Goal: Feedback & Contribution: Submit feedback/report problem

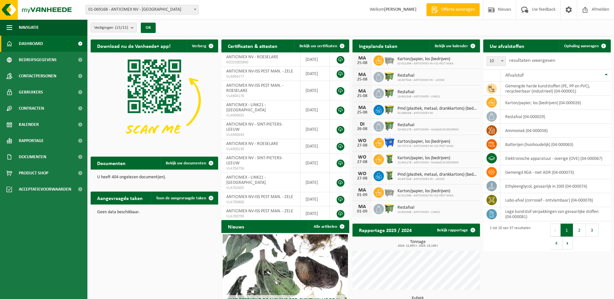
click at [140, 8] on span "01-069168 - ANTICIMEX NV - [GEOGRAPHIC_DATA]" at bounding box center [142, 9] width 113 height 9
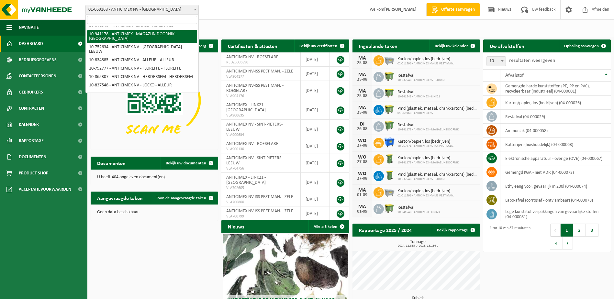
scroll to position [32, 0]
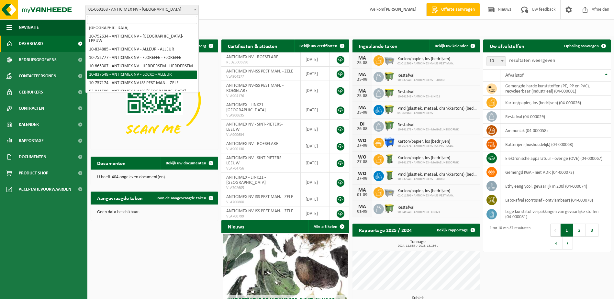
select select "91088"
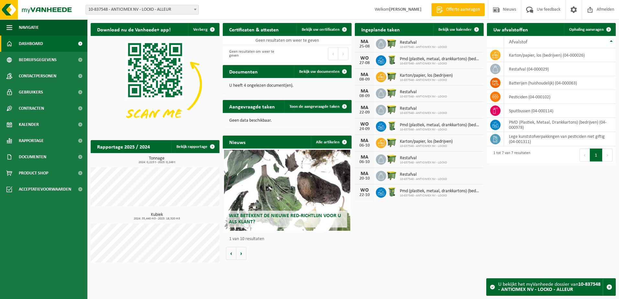
click at [55, 73] on span "Contactpersonen" at bounding box center [38, 76] width 38 height 16
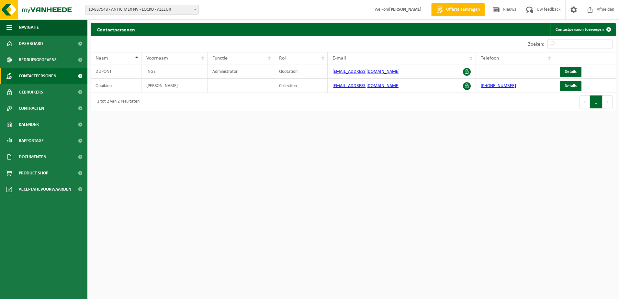
click at [39, 124] on link "Kalender" at bounding box center [43, 125] width 87 height 16
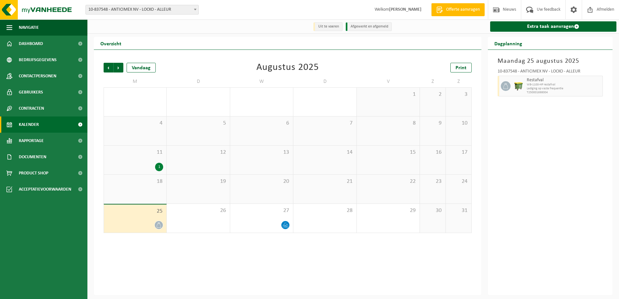
click at [142, 164] on div "1" at bounding box center [135, 167] width 56 height 8
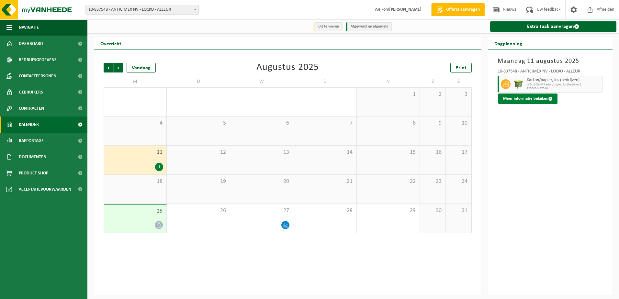
click at [520, 98] on button "Meer informatie bekijken" at bounding box center [527, 99] width 59 height 10
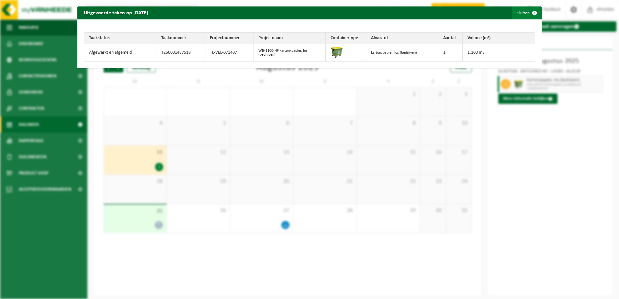
click at [530, 14] on span "button" at bounding box center [534, 12] width 13 height 13
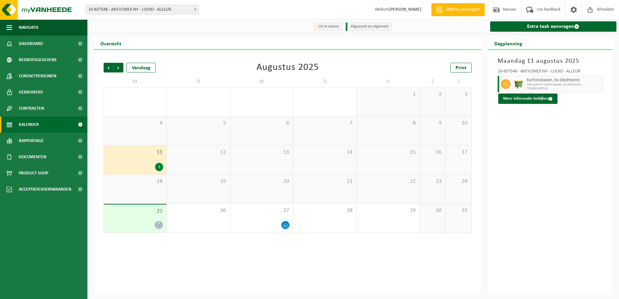
click at [158, 228] on icon at bounding box center [159, 225] width 6 height 6
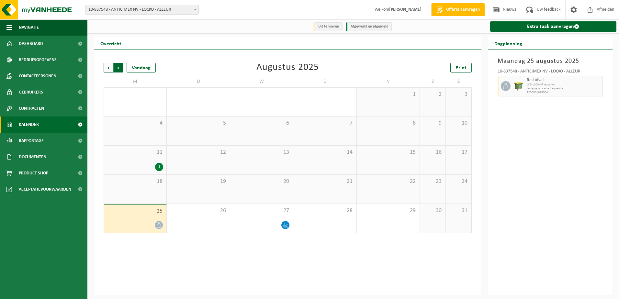
click at [106, 67] on span "Vorige" at bounding box center [109, 68] width 10 height 10
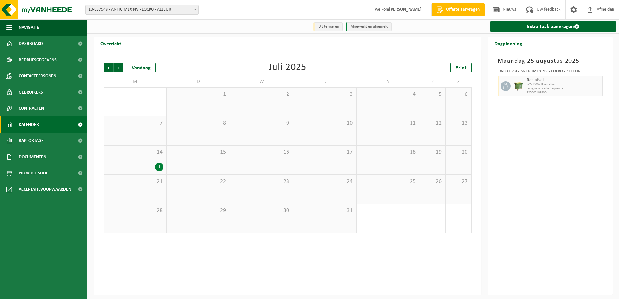
click at [106, 67] on span "Vorige" at bounding box center [109, 68] width 10 height 10
click at [153, 246] on div "30 1" at bounding box center [135, 247] width 62 height 29
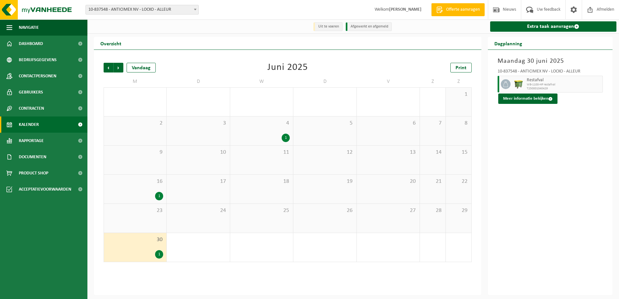
click at [147, 191] on div "16 1" at bounding box center [135, 189] width 62 height 29
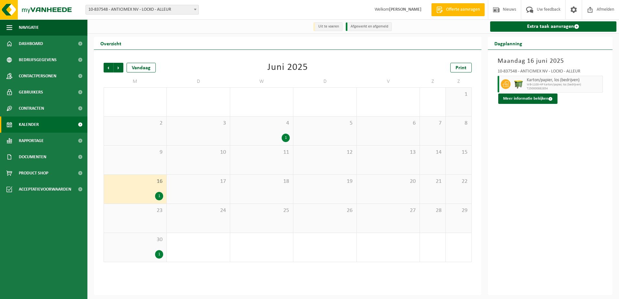
click at [139, 235] on div "30 1" at bounding box center [135, 247] width 62 height 29
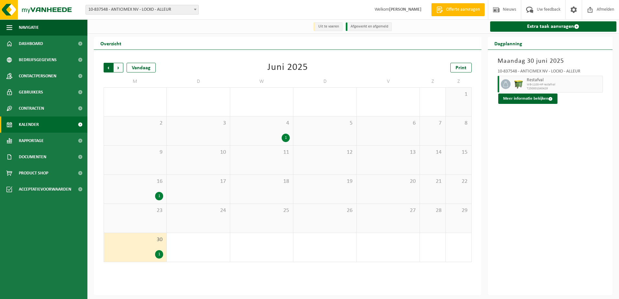
click at [117, 69] on span "Volgende" at bounding box center [119, 68] width 10 height 10
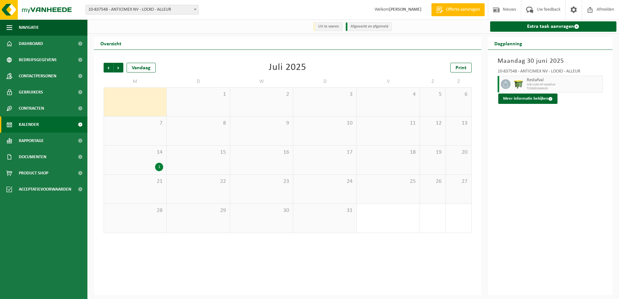
click at [129, 206] on div "28" at bounding box center [135, 218] width 62 height 29
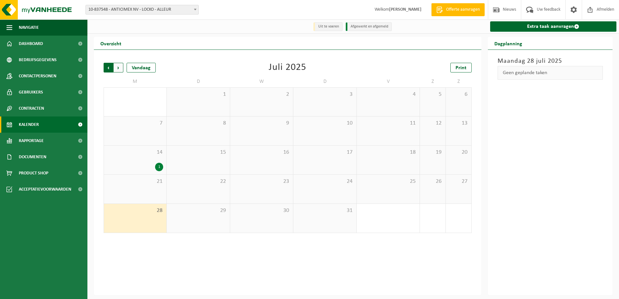
click at [123, 70] on span "Volgende" at bounding box center [119, 68] width 10 height 10
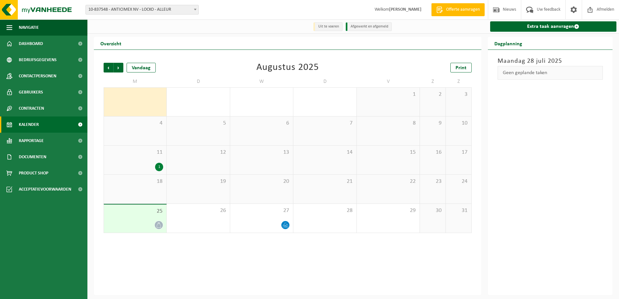
click at [125, 220] on div "25" at bounding box center [135, 219] width 62 height 28
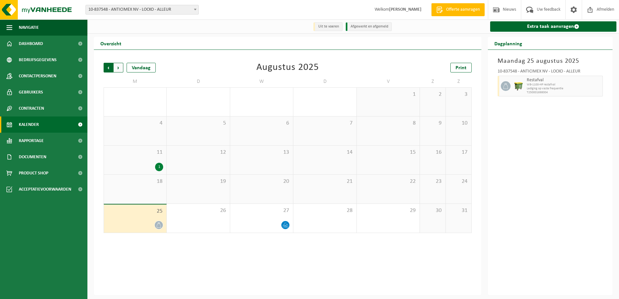
click at [118, 69] on span "Volgende" at bounding box center [119, 68] width 10 height 10
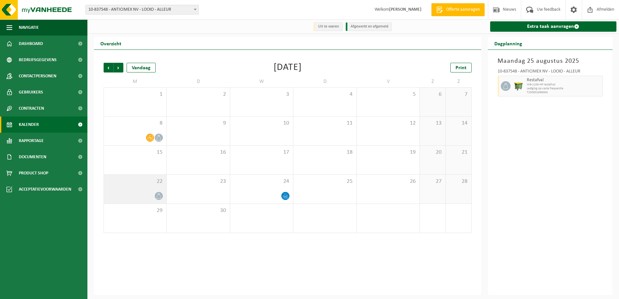
click at [135, 185] on span "22" at bounding box center [135, 181] width 56 height 7
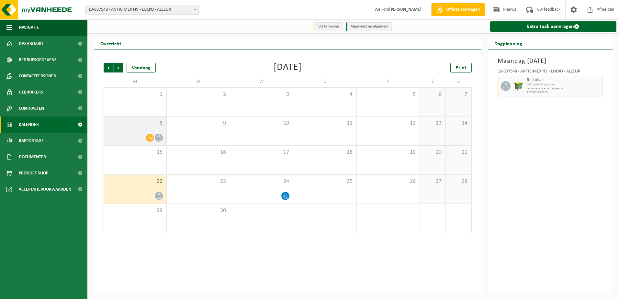
click at [120, 127] on span "8" at bounding box center [135, 123] width 56 height 7
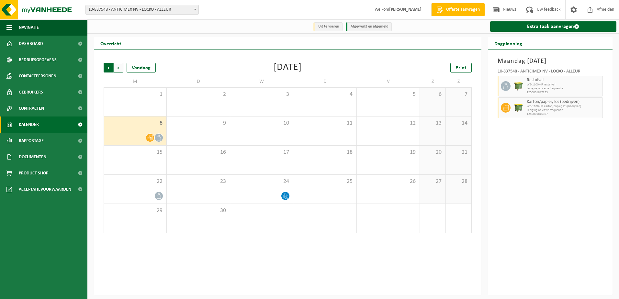
click at [120, 67] on span "Volgende" at bounding box center [119, 68] width 10 height 10
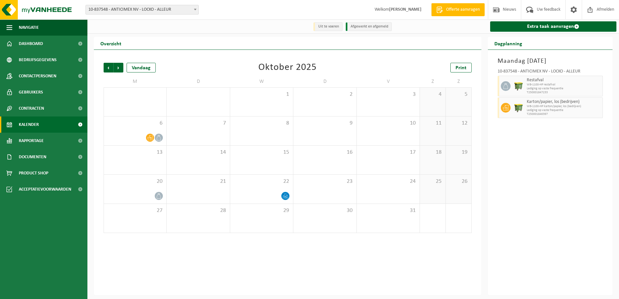
click at [120, 67] on span "Volgende" at bounding box center [119, 68] width 10 height 10
click at [105, 67] on span "Vorige" at bounding box center [109, 68] width 10 height 10
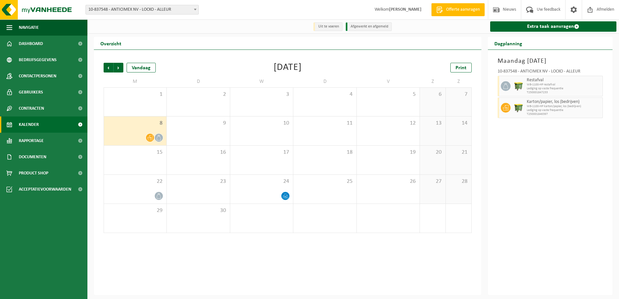
click at [105, 67] on span "Vorige" at bounding box center [109, 68] width 10 height 10
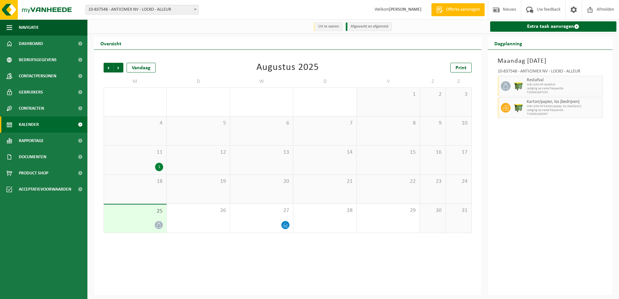
click at [105, 67] on span "Vorige" at bounding box center [109, 68] width 10 height 10
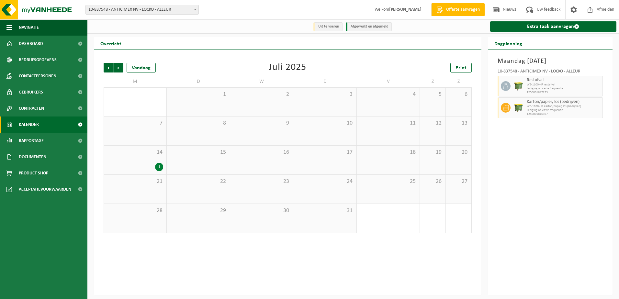
click at [105, 67] on span "Vorige" at bounding box center [109, 68] width 10 height 10
click at [256, 138] on div "1" at bounding box center [261, 138] width 56 height 8
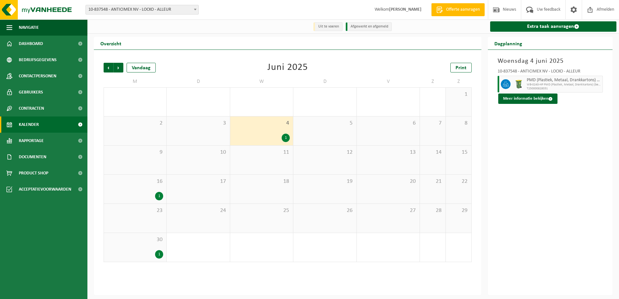
click at [152, 184] on span "16" at bounding box center [135, 181] width 56 height 7
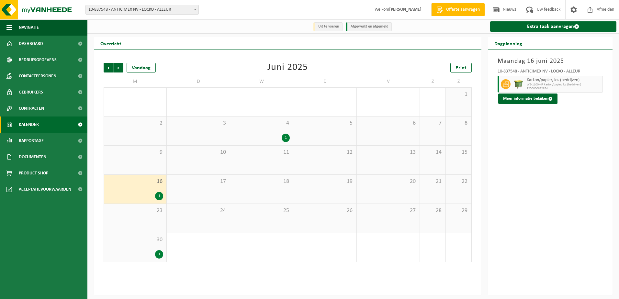
click at [127, 254] on div "1" at bounding box center [135, 254] width 56 height 8
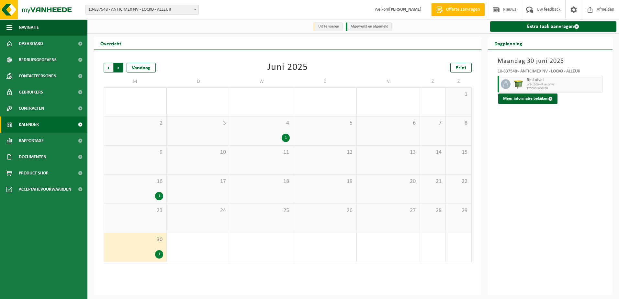
click at [110, 69] on span "Vorige" at bounding box center [109, 68] width 10 height 10
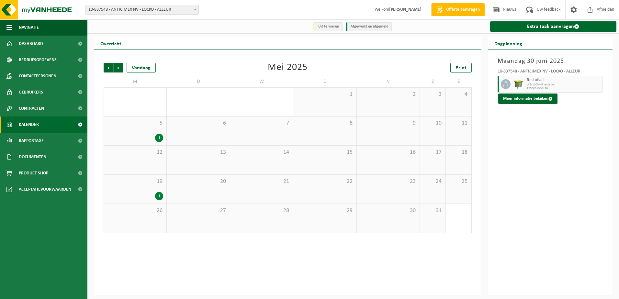
click at [115, 137] on div "1" at bounding box center [135, 138] width 56 height 8
click at [120, 196] on div "1" at bounding box center [135, 196] width 56 height 8
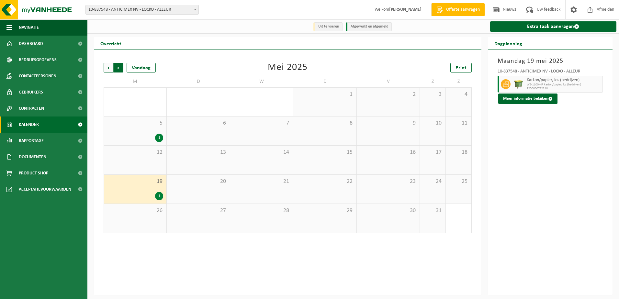
click at [107, 68] on span "Vorige" at bounding box center [109, 68] width 10 height 10
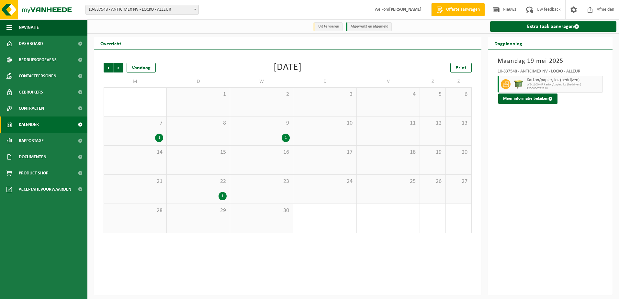
click at [140, 135] on div "1" at bounding box center [135, 138] width 56 height 8
click at [246, 129] on div "9 1" at bounding box center [261, 131] width 63 height 29
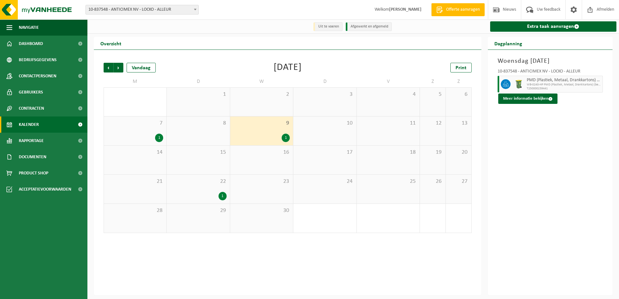
click at [203, 200] on div "1" at bounding box center [198, 196] width 56 height 8
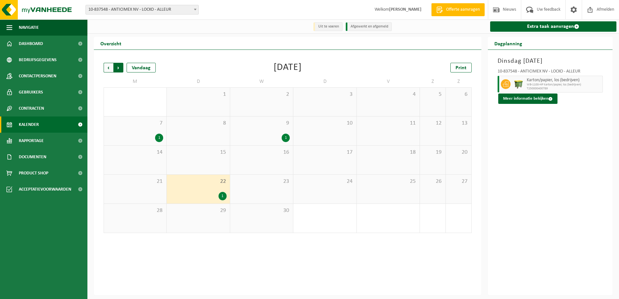
click at [105, 68] on span "Vorige" at bounding box center [109, 68] width 10 height 10
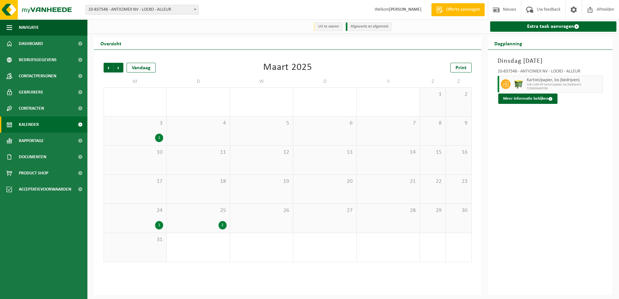
click at [146, 138] on div "1" at bounding box center [135, 138] width 56 height 8
click at [135, 219] on div "24 1" at bounding box center [135, 218] width 62 height 29
click at [198, 220] on div "25 2" at bounding box center [198, 218] width 63 height 29
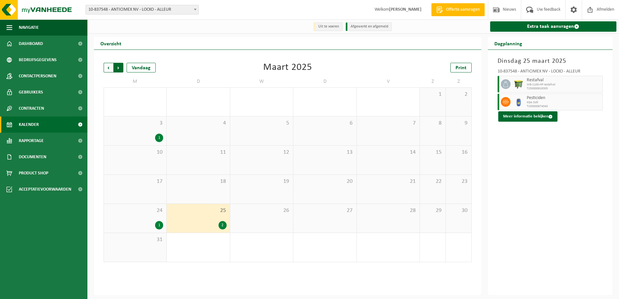
click at [105, 68] on span "Vorige" at bounding box center [109, 68] width 10 height 10
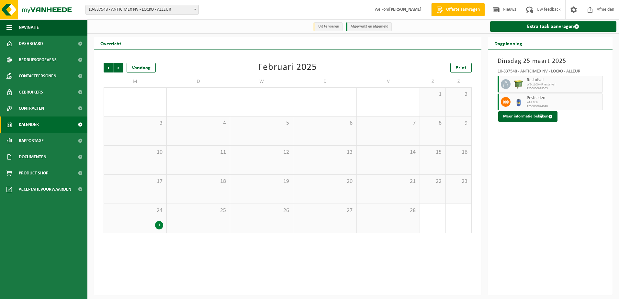
click at [127, 212] on span "24" at bounding box center [135, 210] width 56 height 7
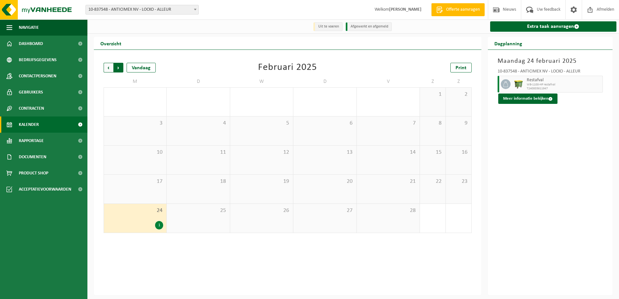
click at [107, 69] on span "Vorige" at bounding box center [109, 68] width 10 height 10
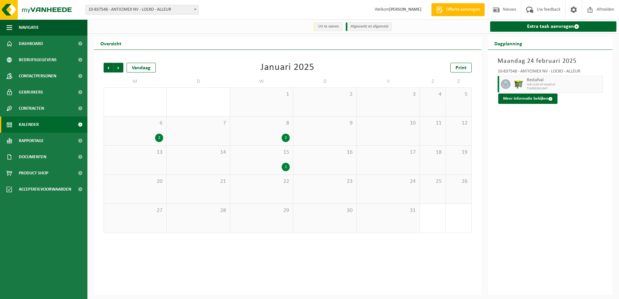
click at [136, 128] on div "6 2" at bounding box center [135, 131] width 62 height 29
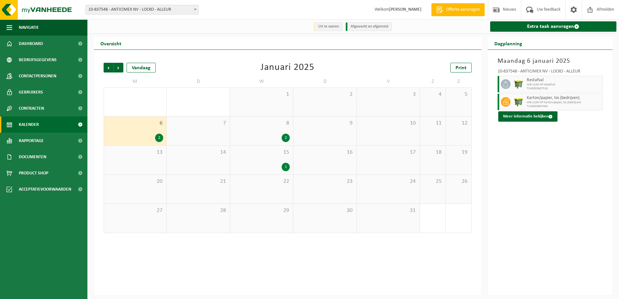
click at [257, 132] on div "8 2" at bounding box center [261, 131] width 63 height 29
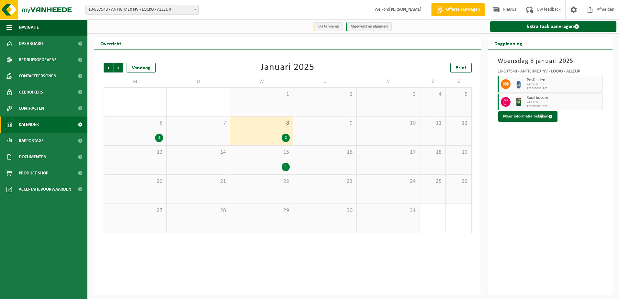
click at [262, 165] on div "1" at bounding box center [261, 167] width 56 height 8
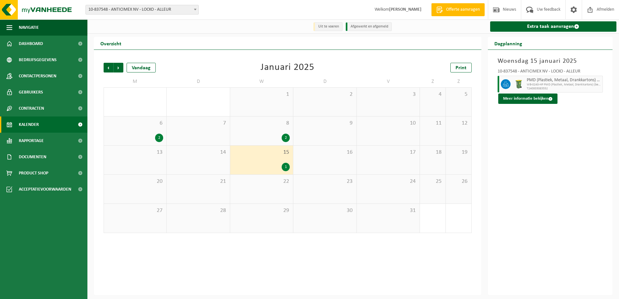
click at [103, 67] on div "Vorige Volgende Vandaag Januari 2025 Print M D W D V Z Z 30 31 1 2 3 4 5 6 2 7 …" at bounding box center [287, 147] width 374 height 183
click at [105, 67] on span "Vorige" at bounding box center [109, 68] width 10 height 10
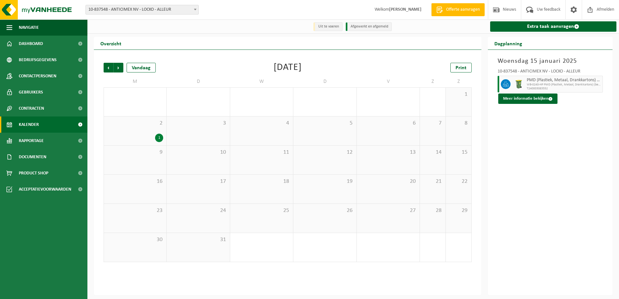
click at [105, 67] on span "Vorige" at bounding box center [109, 68] width 10 height 10
click at [139, 217] on div "26 1" at bounding box center [135, 218] width 62 height 29
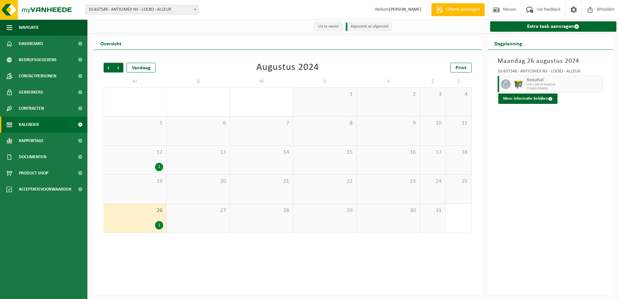
click at [128, 156] on span "12" at bounding box center [135, 152] width 56 height 7
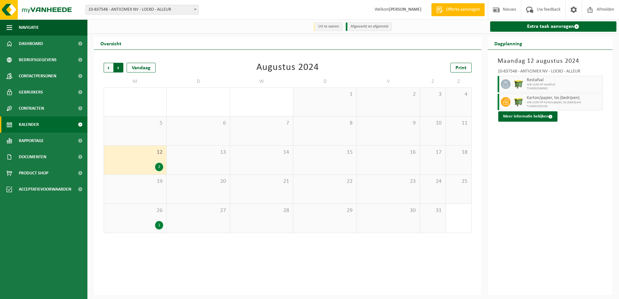
click at [106, 67] on span "Vorige" at bounding box center [109, 68] width 10 height 10
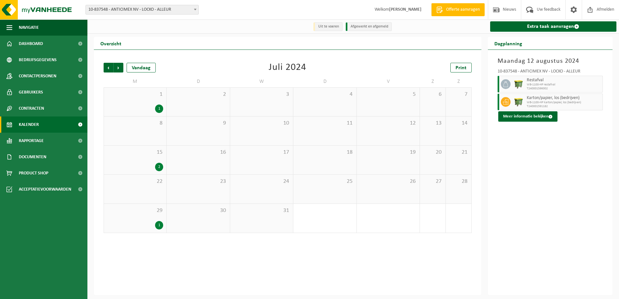
click at [128, 208] on span "29" at bounding box center [135, 210] width 56 height 7
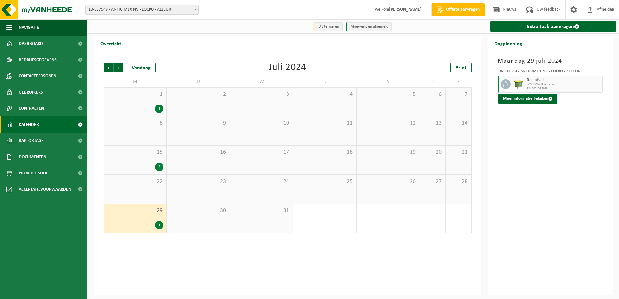
click at [135, 162] on div "15 2" at bounding box center [135, 160] width 62 height 29
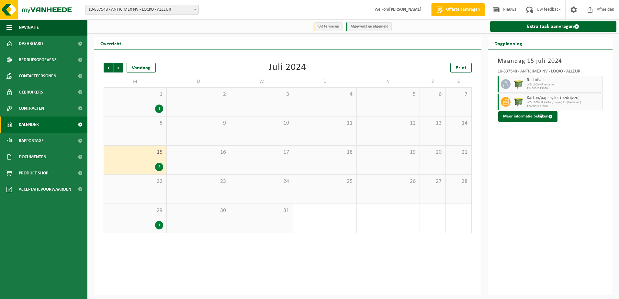
click at [134, 101] on div "1 1" at bounding box center [135, 102] width 62 height 28
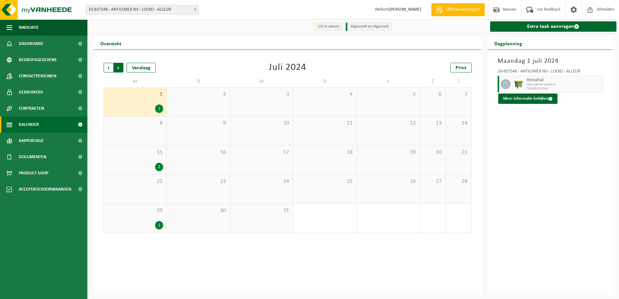
click at [109, 71] on span "Vorige" at bounding box center [109, 68] width 10 height 10
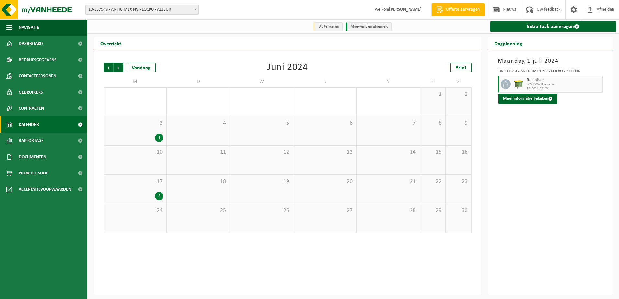
click at [141, 133] on div "3 1" at bounding box center [135, 131] width 62 height 29
click at [108, 68] on span "Vorige" at bounding box center [109, 68] width 10 height 10
click at [139, 132] on div "6 1" at bounding box center [135, 131] width 62 height 29
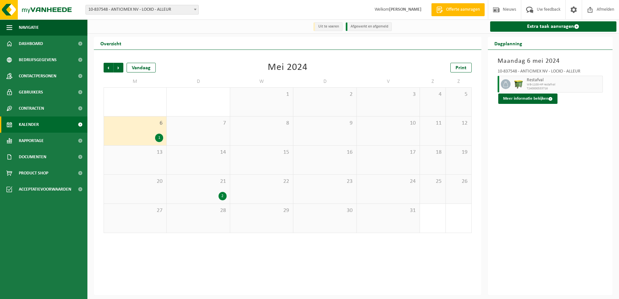
click at [196, 190] on div "21 2" at bounding box center [198, 189] width 63 height 29
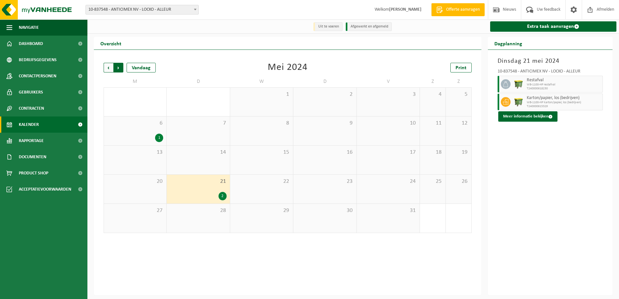
click at [106, 65] on span "Vorige" at bounding box center [109, 68] width 10 height 10
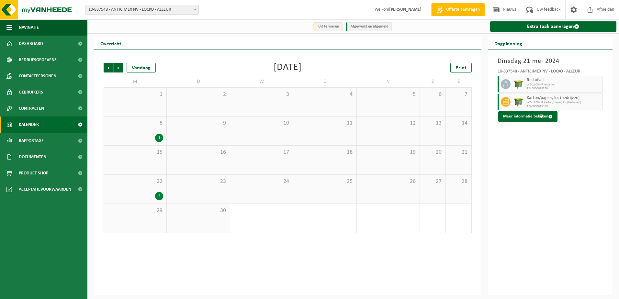
click at [157, 139] on div "1" at bounding box center [159, 138] width 8 height 8
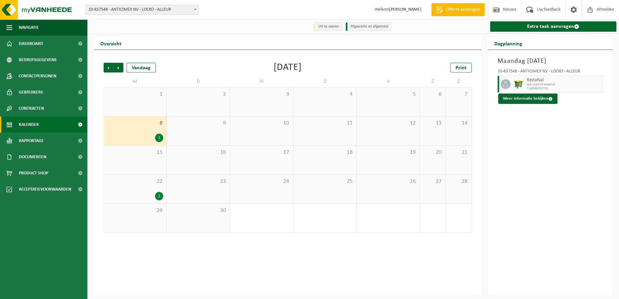
click at [140, 189] on div "22 2" at bounding box center [135, 189] width 62 height 29
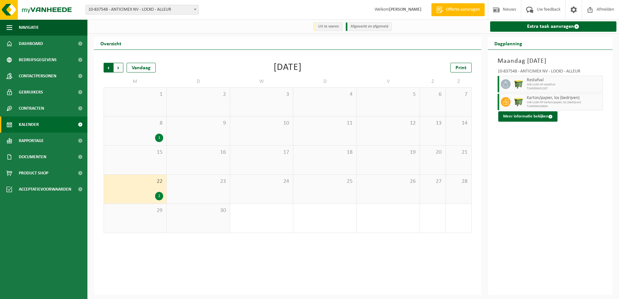
click at [117, 68] on span "Volgende" at bounding box center [119, 68] width 10 height 10
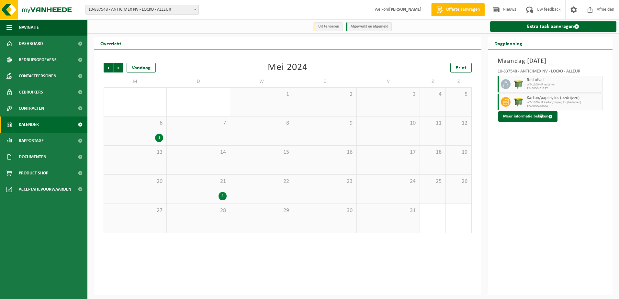
click at [117, 68] on span "Volgende" at bounding box center [119, 68] width 10 height 10
click at [136, 147] on div "9 1" at bounding box center [135, 160] width 62 height 29
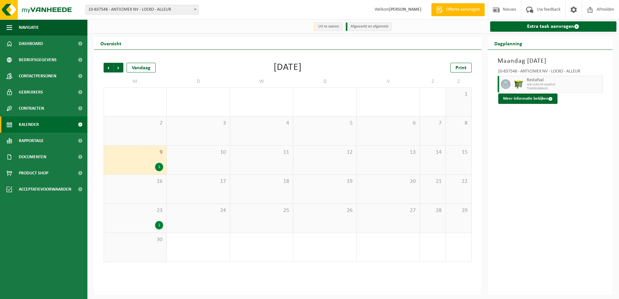
click at [144, 222] on div "1" at bounding box center [135, 225] width 56 height 8
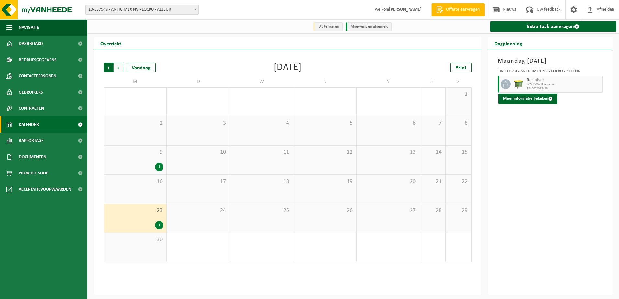
click at [118, 70] on span "Volgende" at bounding box center [119, 68] width 10 height 10
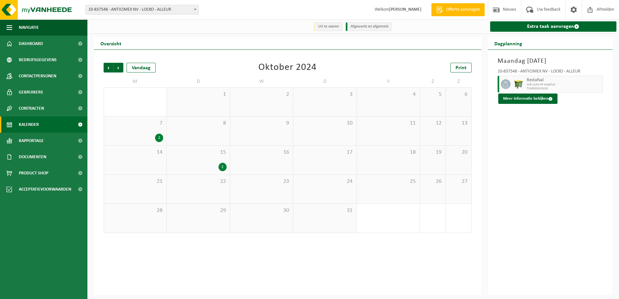
click at [118, 70] on span "Volgende" at bounding box center [119, 68] width 10 height 10
click at [145, 213] on span "24" at bounding box center [135, 210] width 56 height 7
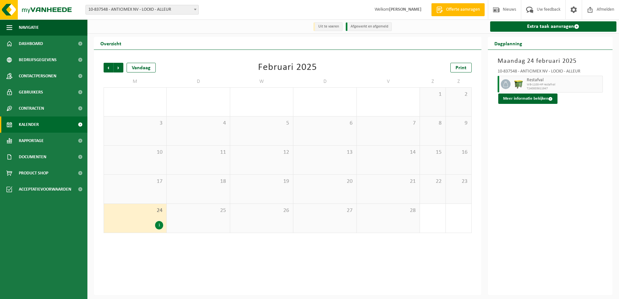
click at [123, 67] on div "Vorige Volgende Vandaag" at bounding box center [136, 68] width 65 height 10
click at [122, 68] on span "Volgende" at bounding box center [119, 68] width 10 height 10
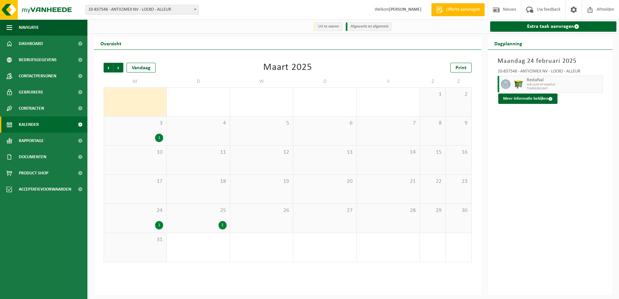
click at [122, 68] on span "Volgende" at bounding box center [119, 68] width 10 height 10
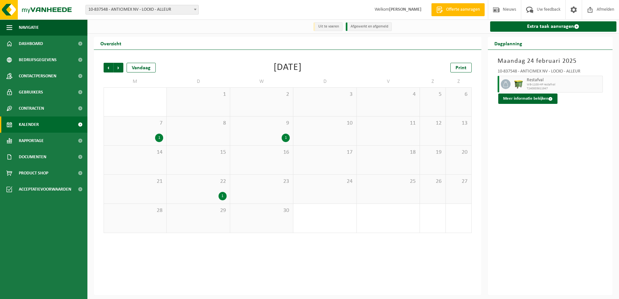
click at [122, 68] on span "Volgende" at bounding box center [119, 68] width 10 height 10
click at [137, 190] on div "16 1" at bounding box center [135, 189] width 62 height 29
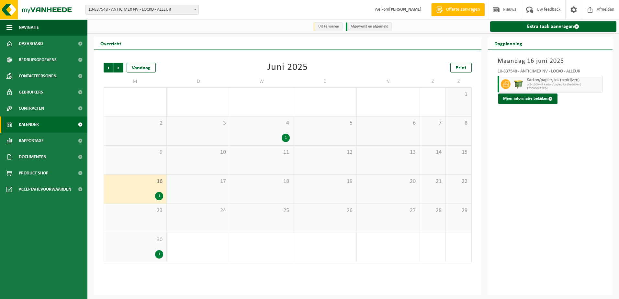
click at [132, 253] on div "1" at bounding box center [135, 254] width 56 height 8
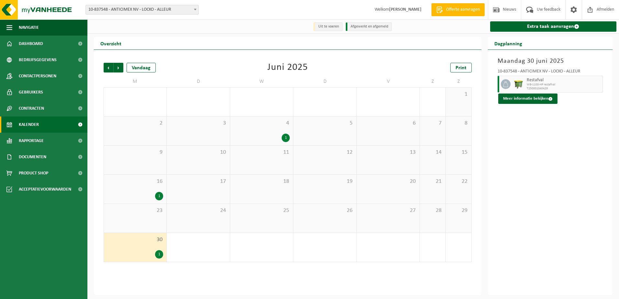
click at [234, 128] on div "4 1" at bounding box center [261, 131] width 63 height 29
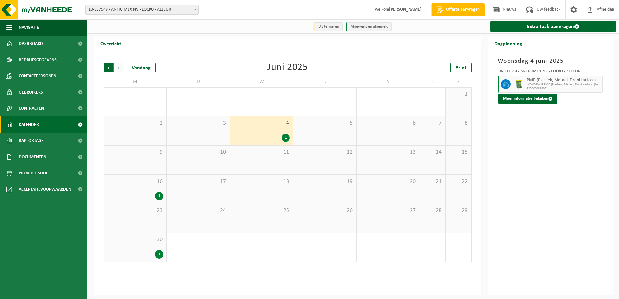
click at [118, 70] on span "Volgende" at bounding box center [119, 68] width 10 height 10
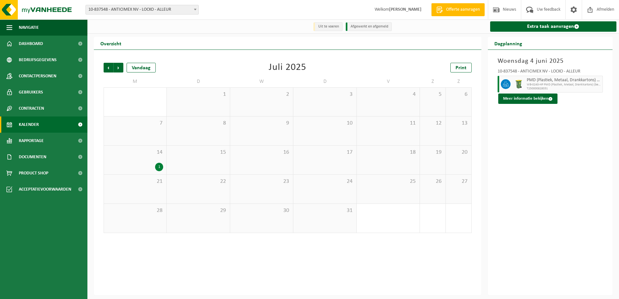
click at [134, 147] on div "14 1" at bounding box center [135, 160] width 62 height 29
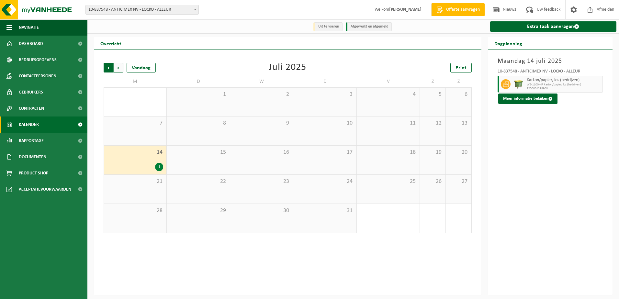
click at [117, 66] on span "Volgende" at bounding box center [119, 68] width 10 height 10
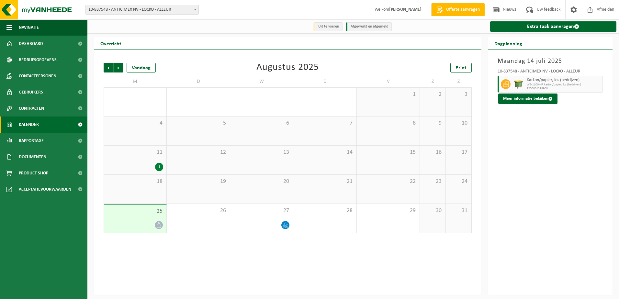
click at [134, 211] on span "25" at bounding box center [135, 211] width 56 height 7
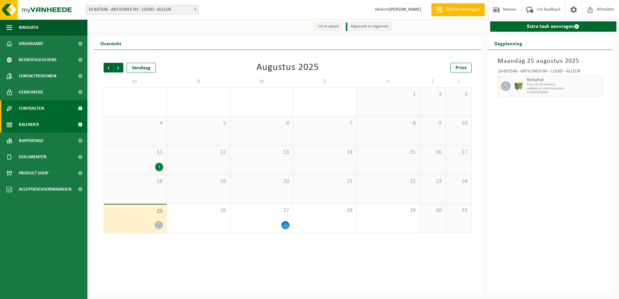
click at [78, 109] on span at bounding box center [80, 108] width 15 height 16
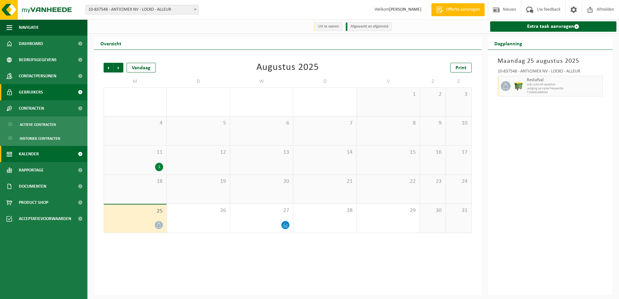
click at [79, 90] on span at bounding box center [80, 92] width 15 height 16
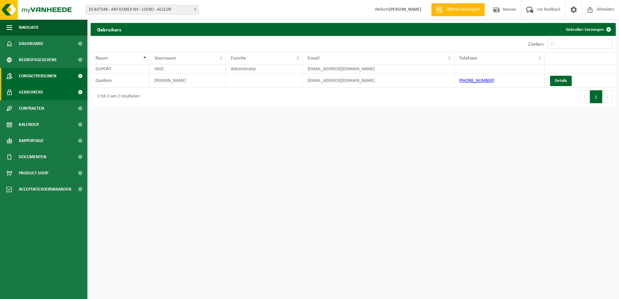
click at [79, 77] on span at bounding box center [80, 76] width 15 height 16
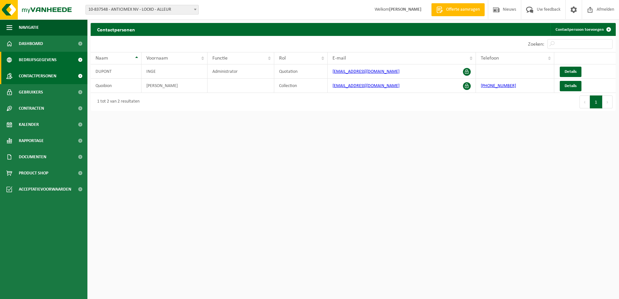
click at [84, 61] on span at bounding box center [80, 60] width 15 height 16
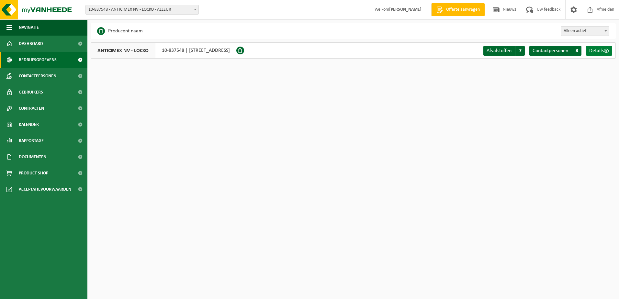
click at [590, 53] on span "Details" at bounding box center [596, 50] width 15 height 5
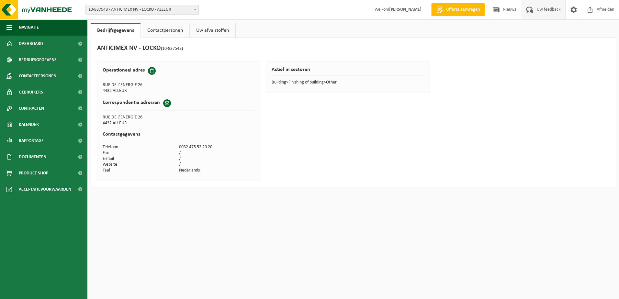
click at [553, 13] on span "Uw feedback" at bounding box center [548, 9] width 27 height 19
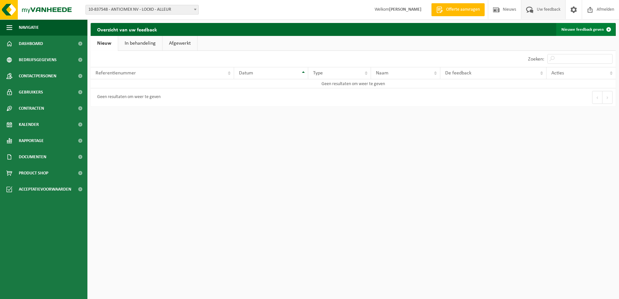
click at [607, 31] on span at bounding box center [608, 29] width 13 height 13
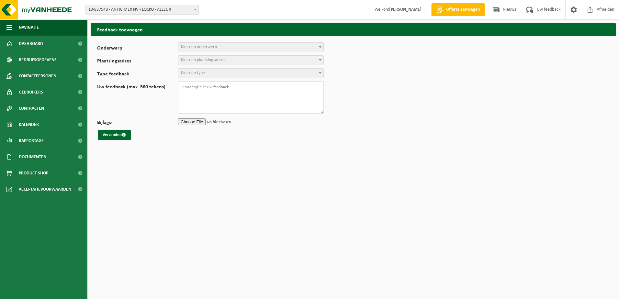
select select
click at [183, 44] on span "Kies een onderwerp" at bounding box center [250, 47] width 145 height 9
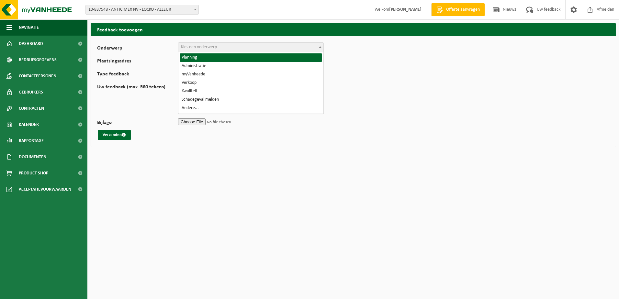
select select "1"
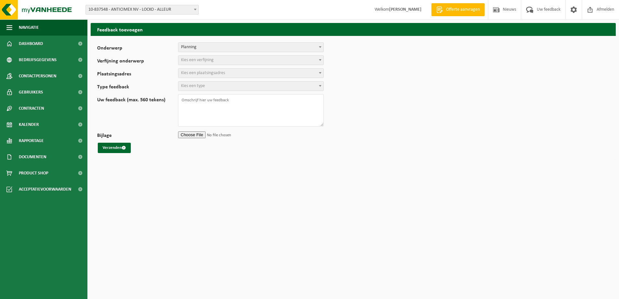
click at [200, 61] on span "Kies een verfijning" at bounding box center [197, 60] width 33 height 5
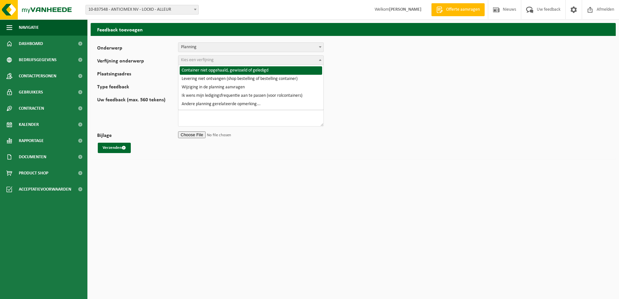
select select "2"
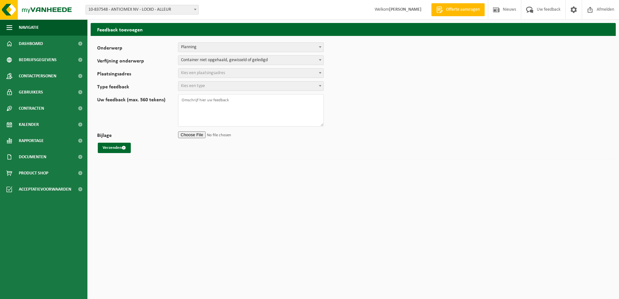
click at [201, 71] on span "Kies een plaatsingsadres" at bounding box center [203, 73] width 44 height 5
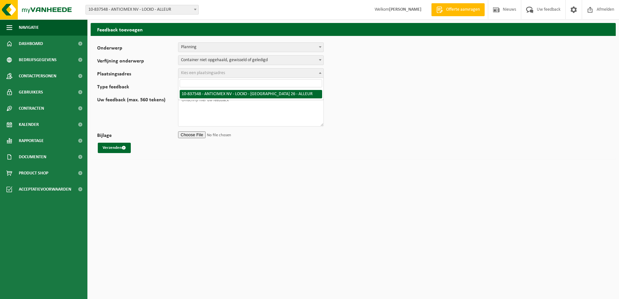
select select "91088"
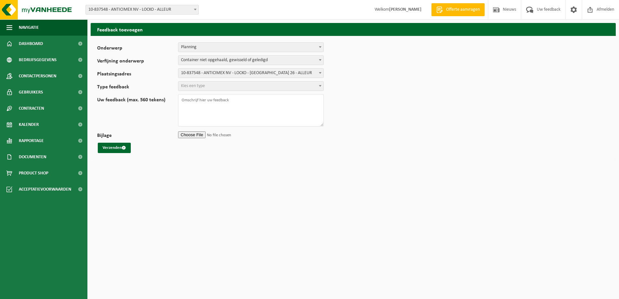
click at [197, 87] on span "Kies een type" at bounding box center [193, 85] width 24 height 5
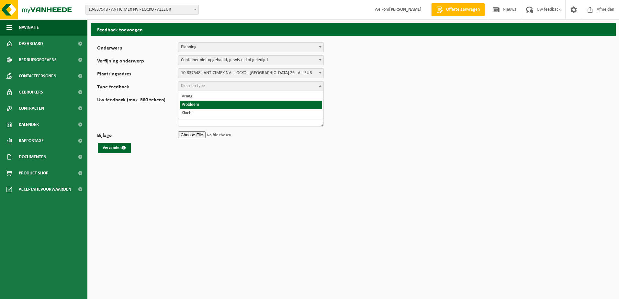
select select "ISS"
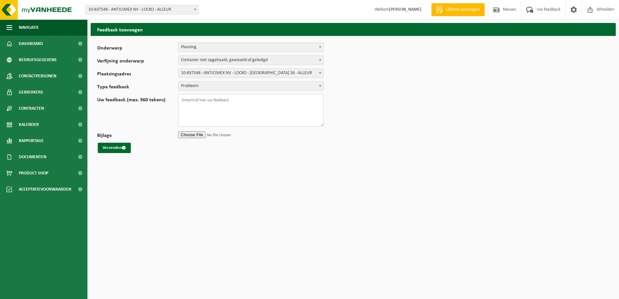
click at [190, 96] on textarea "Uw feedback (max. 560 tekens)" at bounding box center [251, 110] width 146 height 32
type textarea "K"
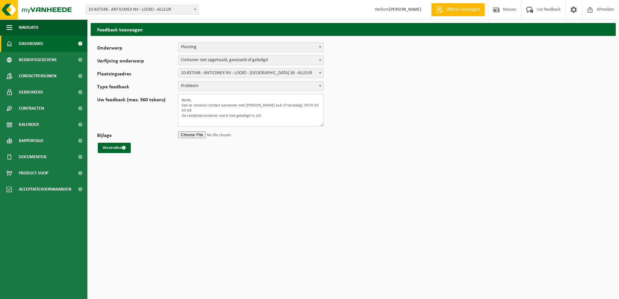
type textarea "Beste, Kan er iemand contact opnemen met Mathieu Quoibion aub (Franstalig): 047…"
click at [37, 43] on span "Dashboard" at bounding box center [31, 44] width 24 height 16
